Goal: Check status: Check status

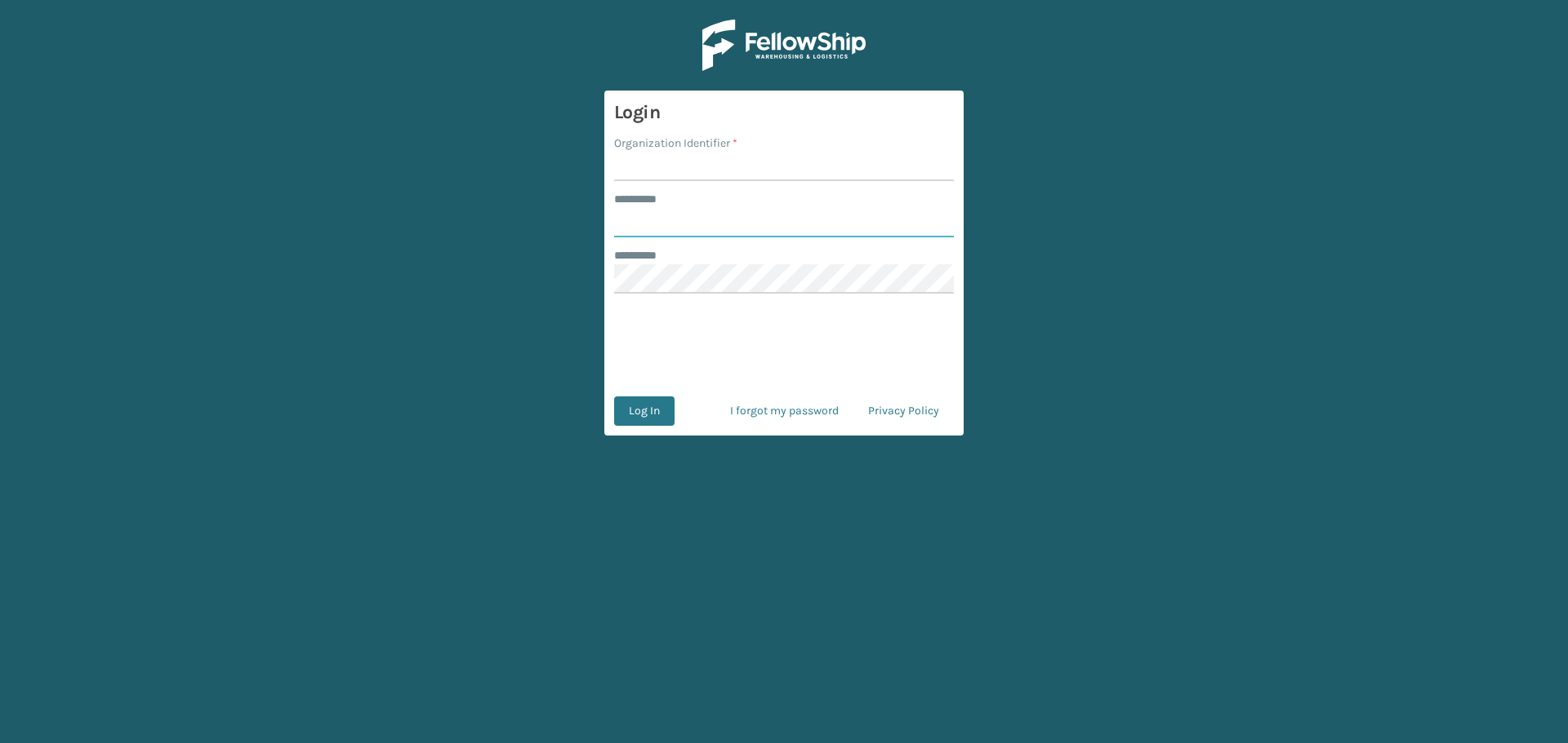
type input "******"
click at [661, 169] on input "Organization Identifier *" at bounding box center [784, 167] width 340 height 29
type input "Koolmore"
click at [661, 408] on button "Log In" at bounding box center [644, 412] width 60 height 29
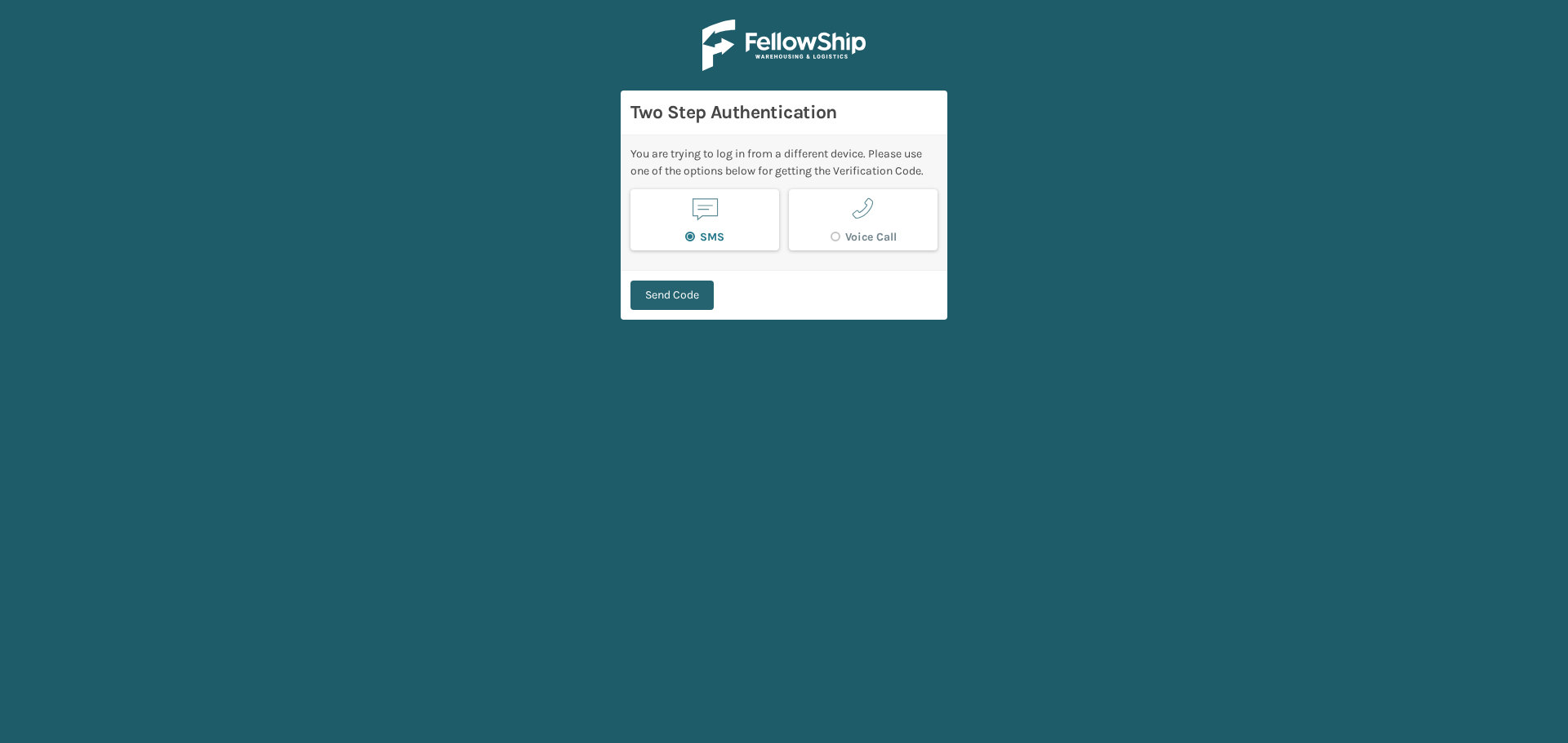
click at [679, 298] on button "Send Code" at bounding box center [671, 295] width 83 height 29
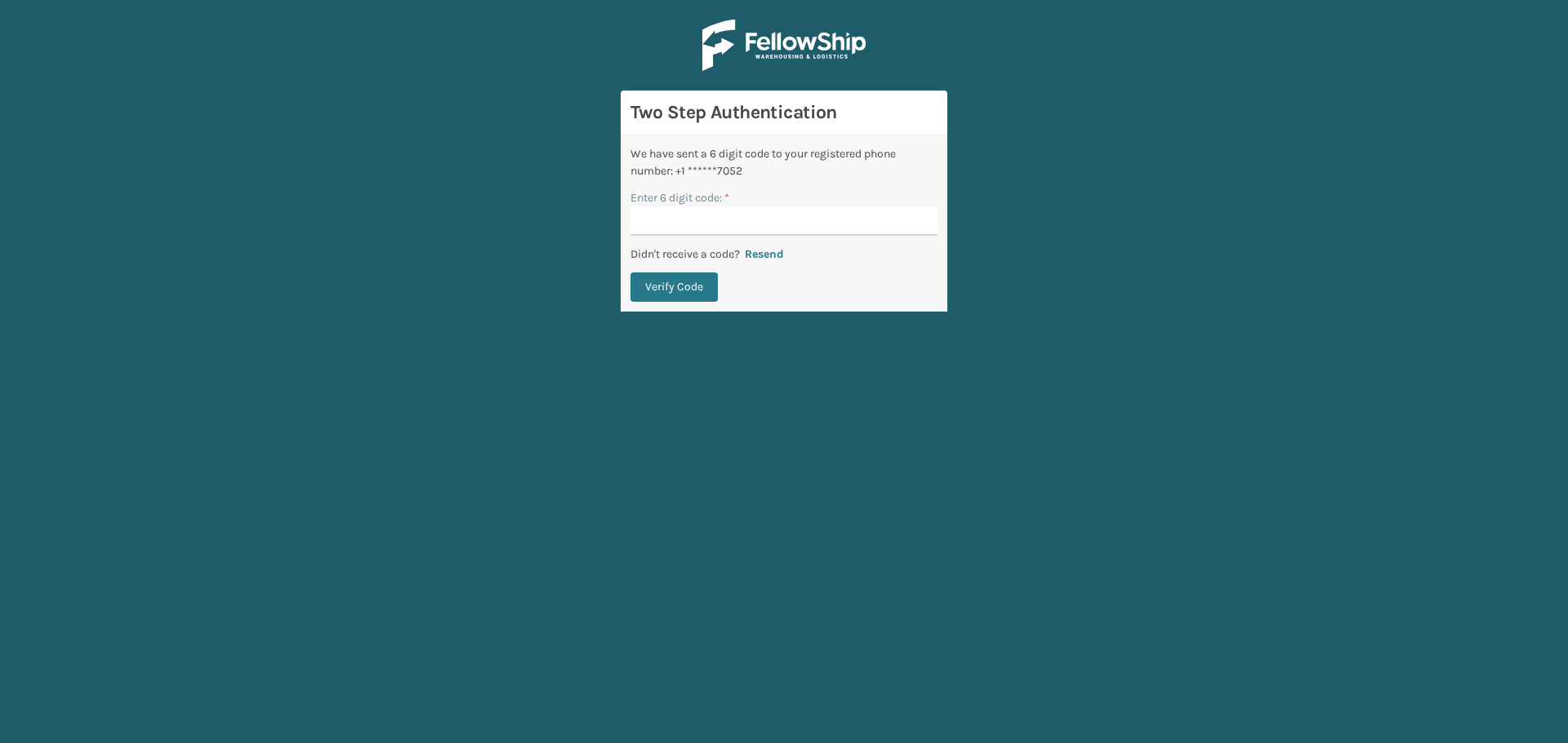
click at [661, 232] on input "Enter 6 digit code: *" at bounding box center [784, 221] width 307 height 29
type input "698633"
click at [630, 272] on button "Verify Code" at bounding box center [674, 287] width 87 height 29
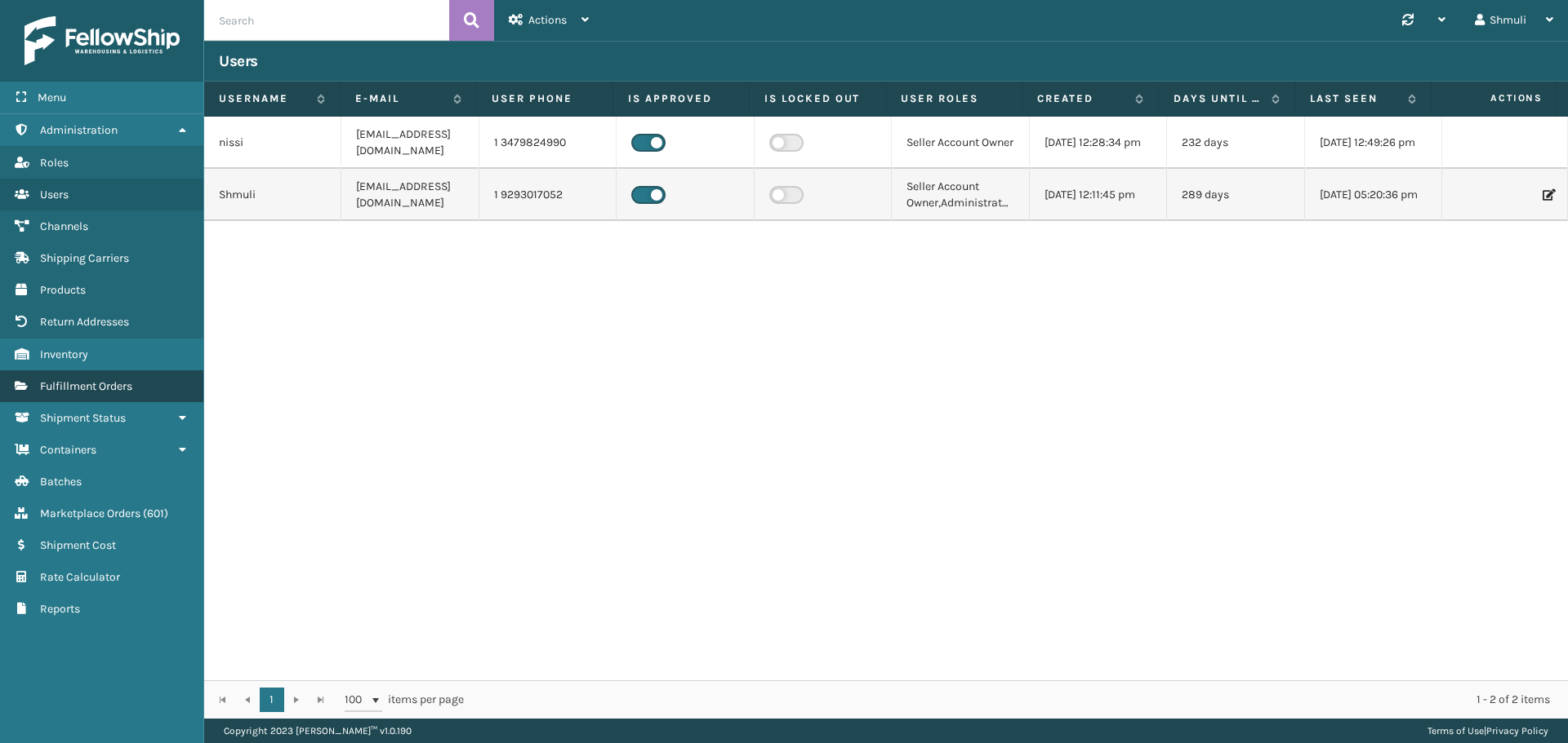
click at [110, 389] on span "Fulfillment Orders" at bounding box center [86, 386] width 92 height 14
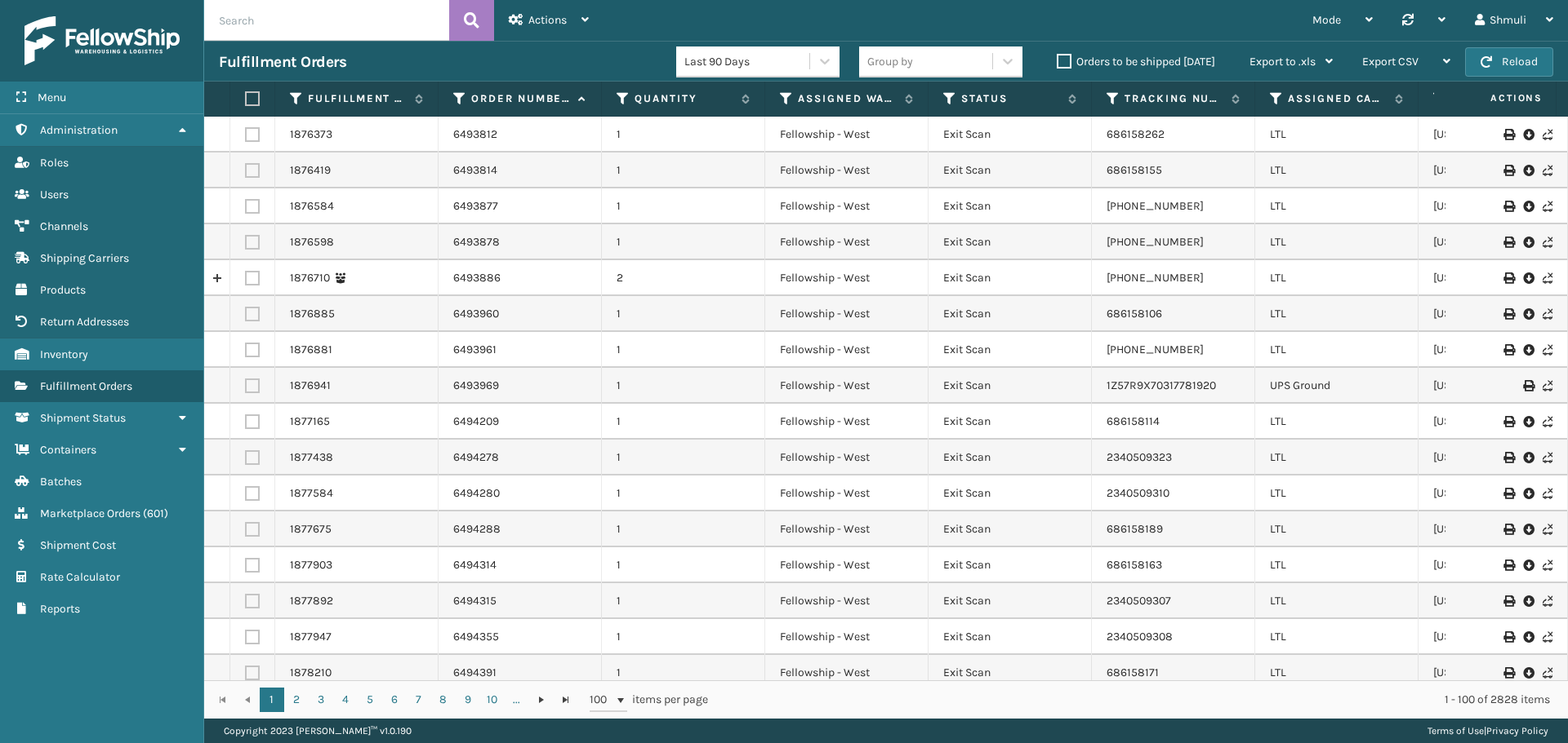
click at [282, 23] on input "text" at bounding box center [326, 20] width 245 height 41
paste input "6537906"
type input "6537906"
click at [464, 14] on icon at bounding box center [471, 20] width 15 height 25
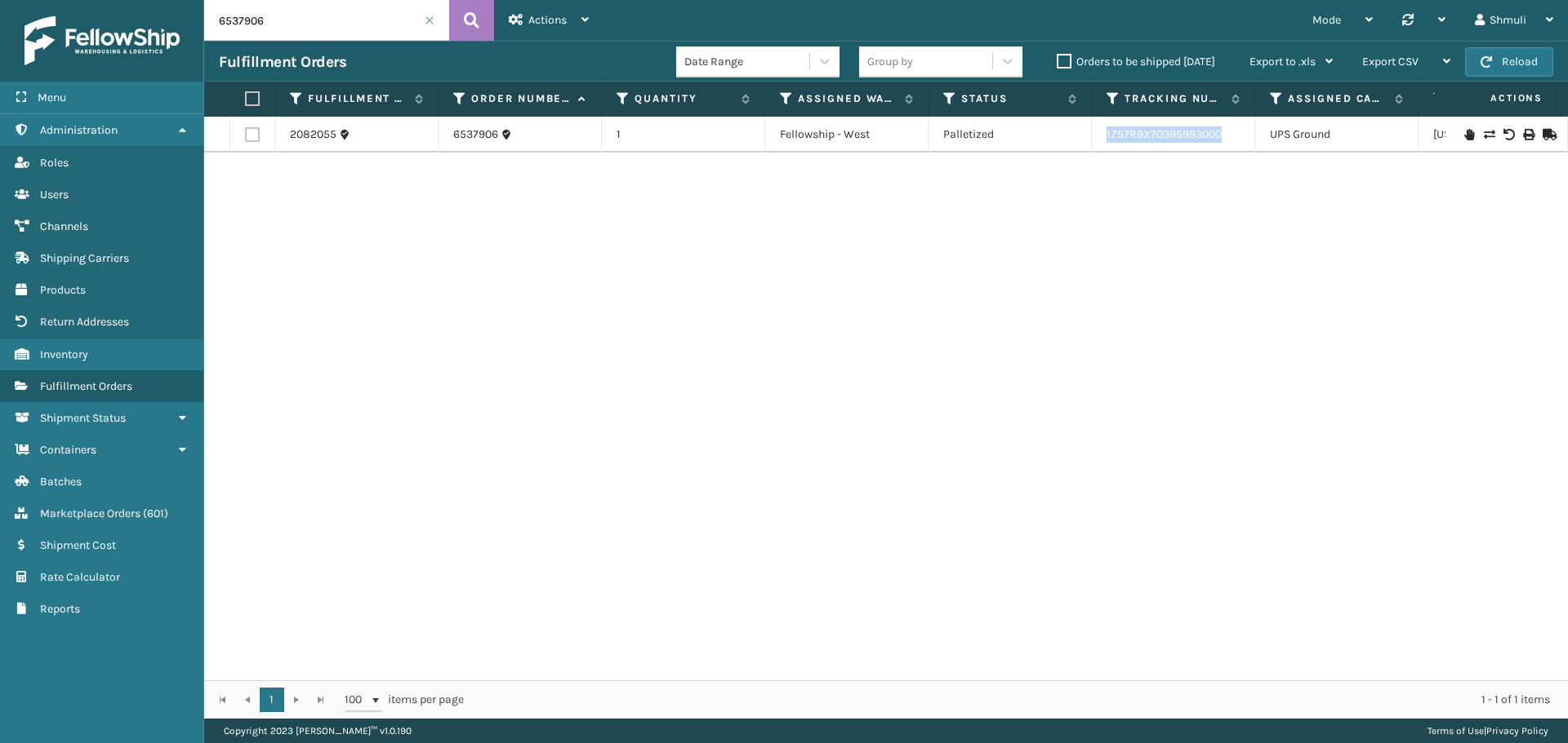
drag, startPoint x: 1235, startPoint y: 137, endPoint x: 1102, endPoint y: 140, distance: 133.0
click at [1104, 137] on td "1Z57R9X70395993000" at bounding box center [1173, 134] width 163 height 36
copy link "1Z57R9X70395993000"
